Goal: Ask a question

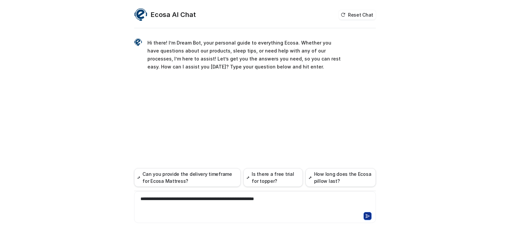
click at [148, 196] on div "**********" at bounding box center [255, 202] width 238 height 15
click at [151, 197] on div "**********" at bounding box center [255, 202] width 238 height 15
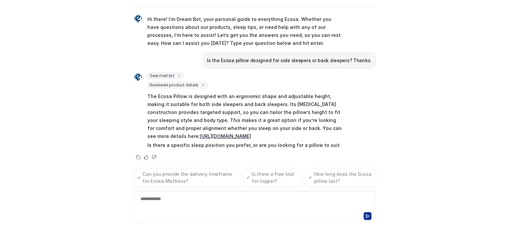
scroll to position [10, 0]
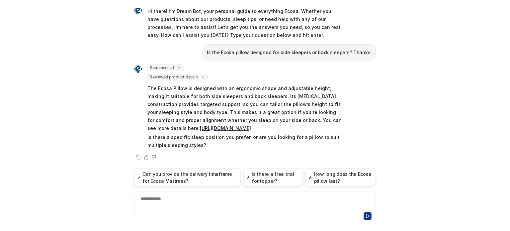
click at [285, 107] on p "The Ecosa Pillow is designed with an ergonomic shape and adjustable height, mak…" at bounding box center [244, 108] width 194 height 48
click at [288, 122] on p "The Ecosa Pillow is designed with an ergonomic shape and adjustable height, mak…" at bounding box center [244, 108] width 194 height 48
click at [284, 133] on p "Is there a specific sleep position you prefer, or are you looking for a pillow …" at bounding box center [244, 141] width 194 height 16
click at [272, 128] on p "The Ecosa Pillow is designed with an ergonomic shape and adjustable height, mak…" at bounding box center [244, 108] width 194 height 48
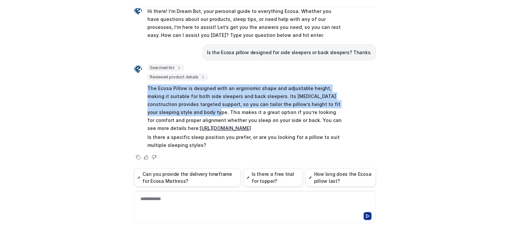
drag, startPoint x: 144, startPoint y: 86, endPoint x: 178, endPoint y: 110, distance: 41.5
click at [178, 110] on div "Searched list url : "[URL][DOMAIN_NAME]" required_fields : [ "id", "title" ] Re…" at bounding box center [237, 107] width 207 height 86
copy p "The Ecosa Pillow is designed with an ergonomic shape and adjustable height, mak…"
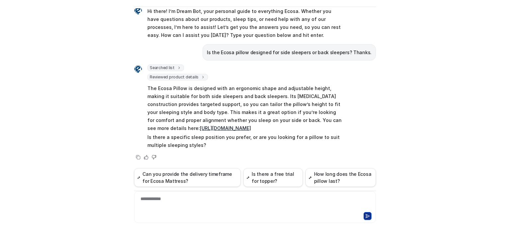
click at [199, 110] on p "The Ecosa Pillow is designed with an ergonomic shape and adjustable height, mak…" at bounding box center [244, 108] width 194 height 48
drag, startPoint x: 179, startPoint y: 109, endPoint x: 245, endPoint y: 125, distance: 67.4
click at [245, 125] on p "The Ecosa Pillow is designed with an ergonomic shape and adjustable height, mak…" at bounding box center [244, 108] width 194 height 48
copy p "This makes it a great option if you’re looking for comfort and proper alignment…"
click at [237, 126] on link "[URL][DOMAIN_NAME]" at bounding box center [225, 128] width 51 height 6
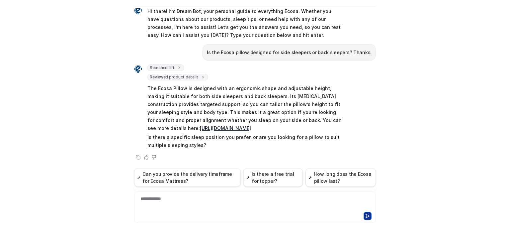
click at [244, 122] on p "The Ecosa Pillow is designed with an ergonomic shape and adjustable height, mak…" at bounding box center [244, 108] width 194 height 48
click at [245, 126] on p "The Ecosa Pillow is designed with an ergonomic shape and adjustable height, mak…" at bounding box center [244, 108] width 194 height 48
drag, startPoint x: 246, startPoint y: 126, endPoint x: 142, endPoint y: 83, distance: 112.6
click at [142, 83] on div "Searched list url : "[URL][DOMAIN_NAME]" required_fields : [ "id", "title" ] Re…" at bounding box center [237, 107] width 207 height 86
copy p "The Ecosa Pillow is designed with an ergonomic shape and adjustable height, mak…"
